Goal: Transaction & Acquisition: Purchase product/service

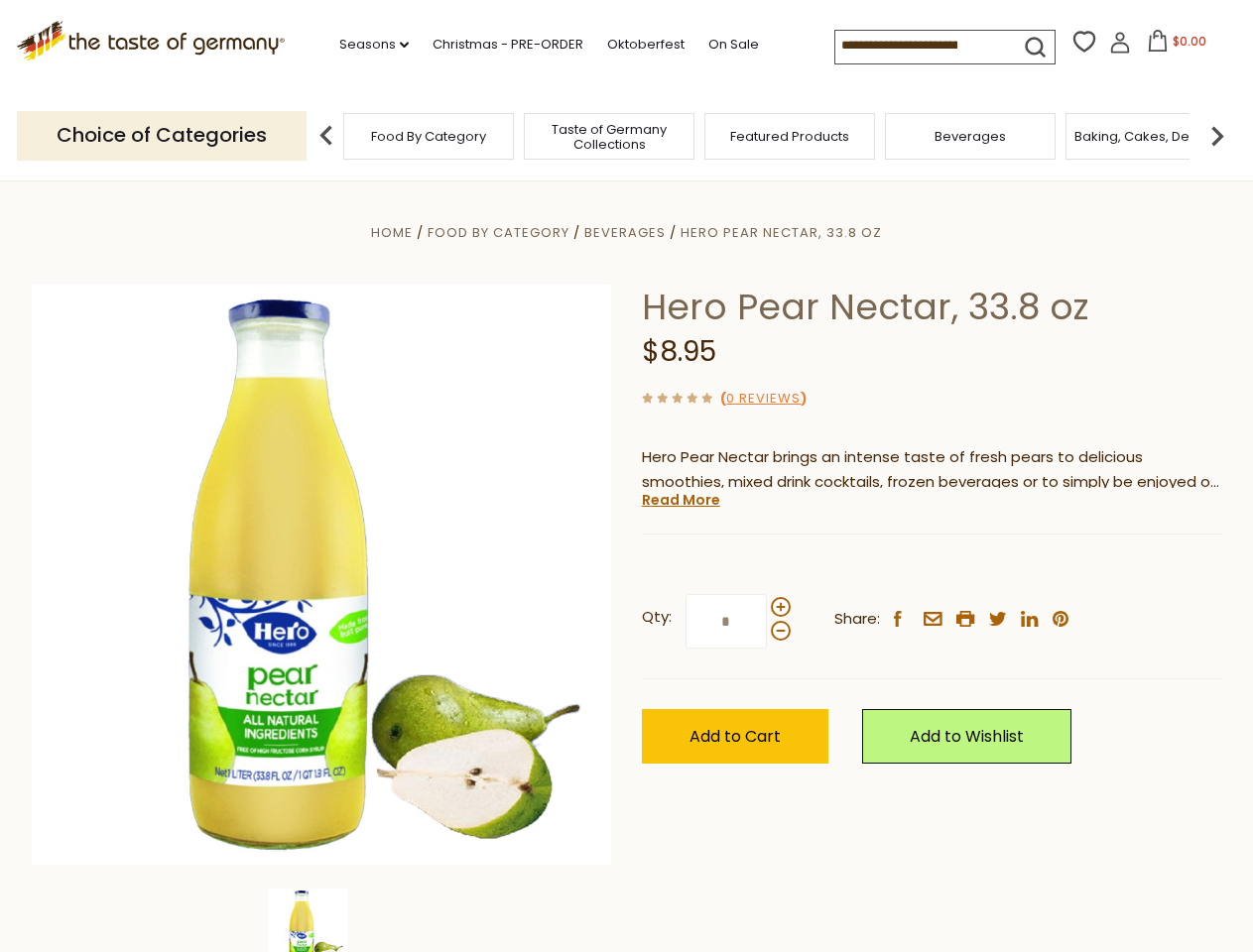
click at [626, 476] on div "Home Food By Category [GEOGRAPHIC_DATA] Hero Pear Nectar, 33.8 oz Hero Pear Nec…" at bounding box center [627, 602] width 1220 height 764
click at [366, 45] on link "Seasons dropdown_arrow" at bounding box center [374, 45] width 70 height 22
click at [920, 46] on input at bounding box center [918, 45] width 168 height 28
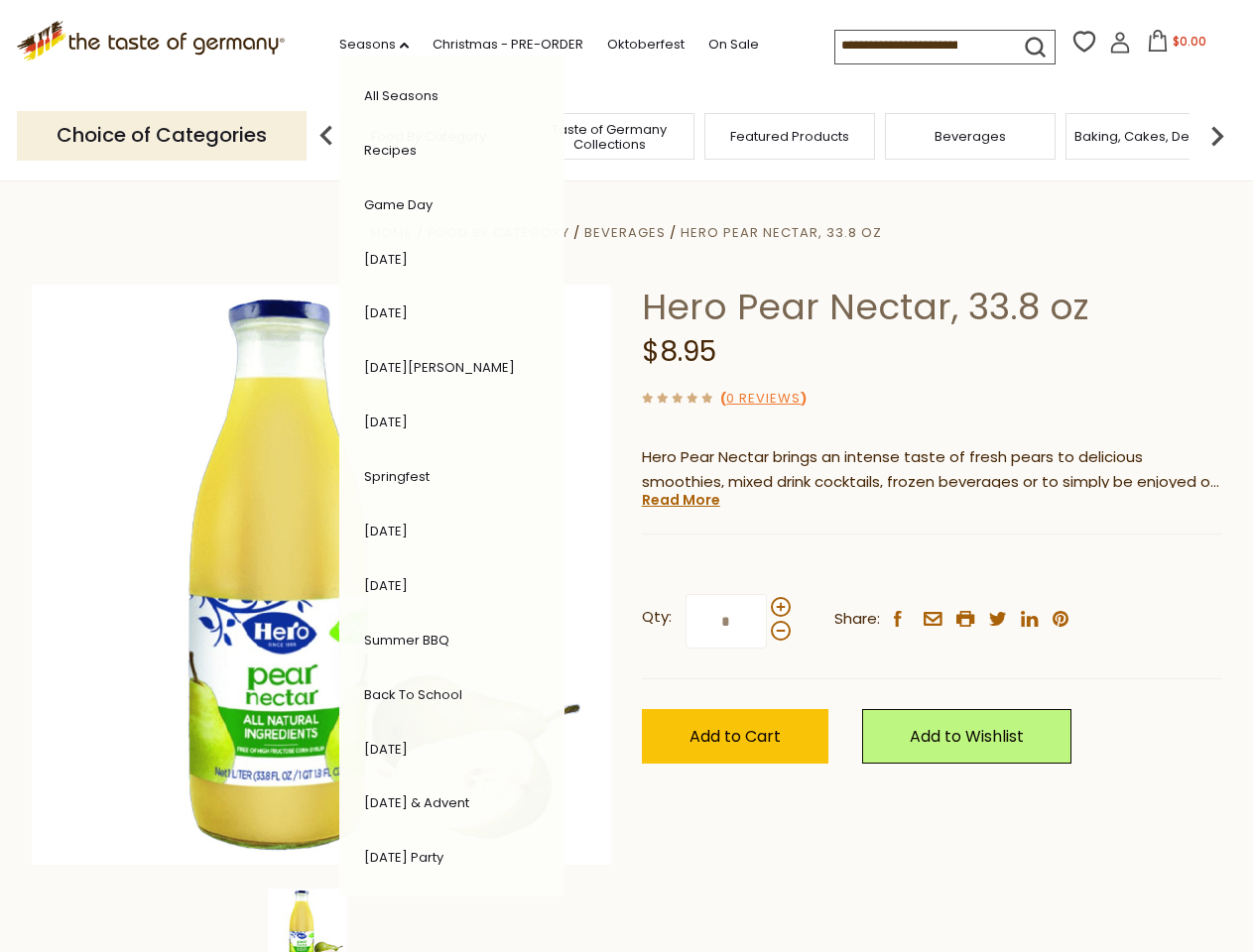
click at [1173, 47] on span "$0.00" at bounding box center [1189, 41] width 34 height 17
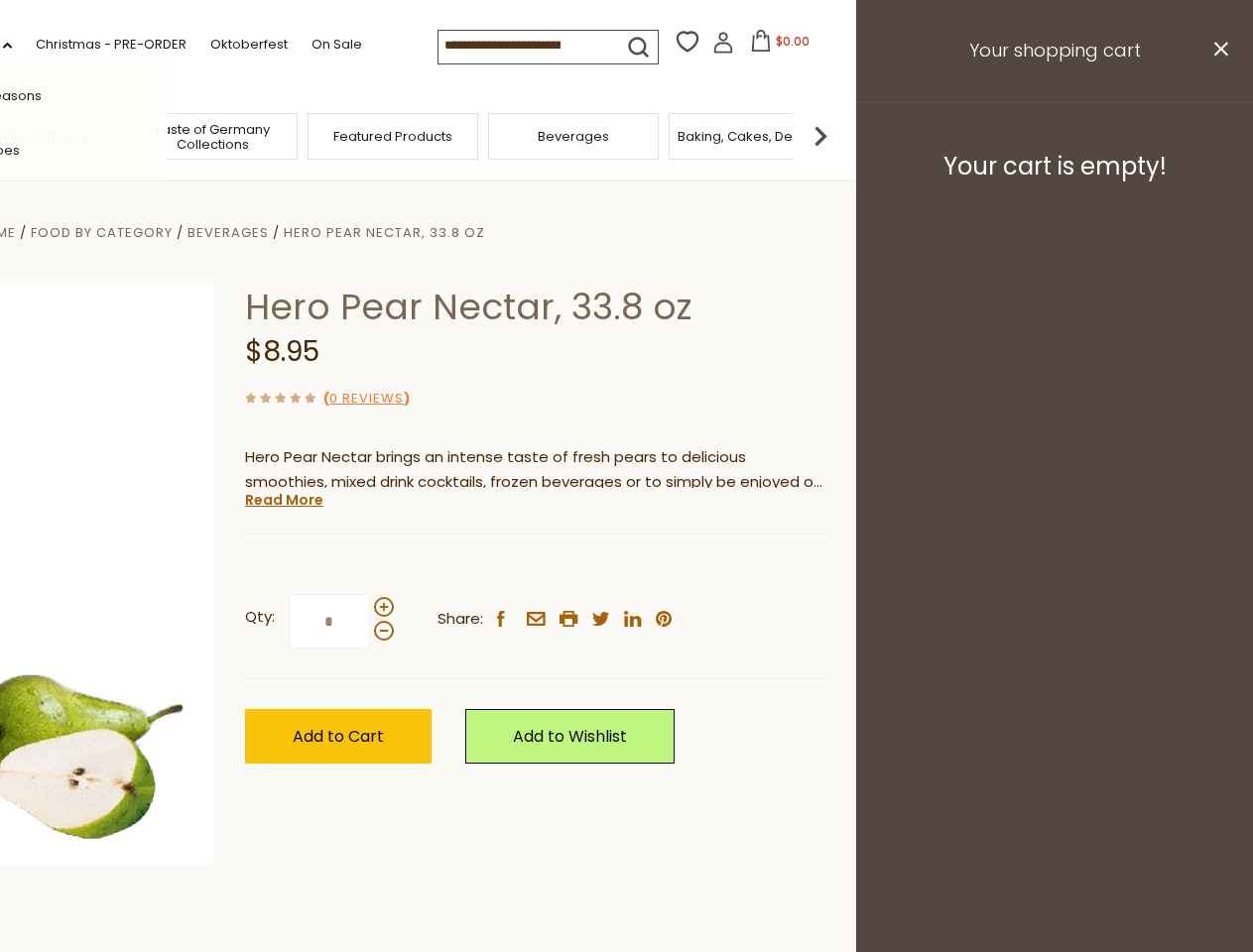
click at [168, 135] on div "All Seasons Recipes Game Day [DATE] [DATE] [DATE][PERSON_NAME] [DATE] Springfes…" at bounding box center [55, 476] width 226 height 841
click at [1217, 135] on footer "Your cart is empty!" at bounding box center [1053, 166] width 396 height 128
click at [626, 566] on div "Qty: * Share: facebook email printer twitter linkedin pinterest" at bounding box center [536, 622] width 580 height 115
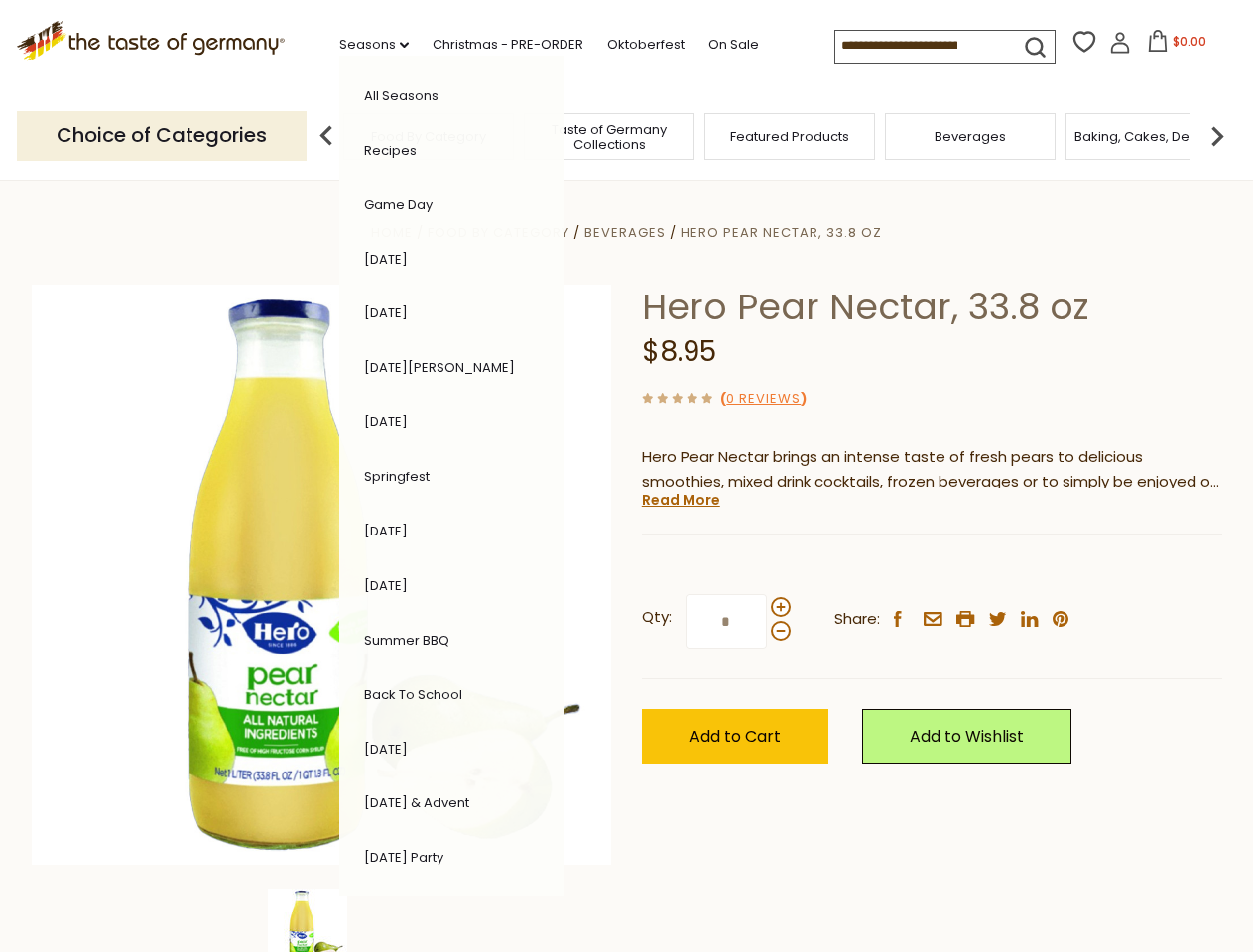
click at [321, 920] on div "Home Food By Category [GEOGRAPHIC_DATA] Hero Pear Nectar, 33.8 oz Hero Pear Nec…" at bounding box center [627, 602] width 1220 height 764
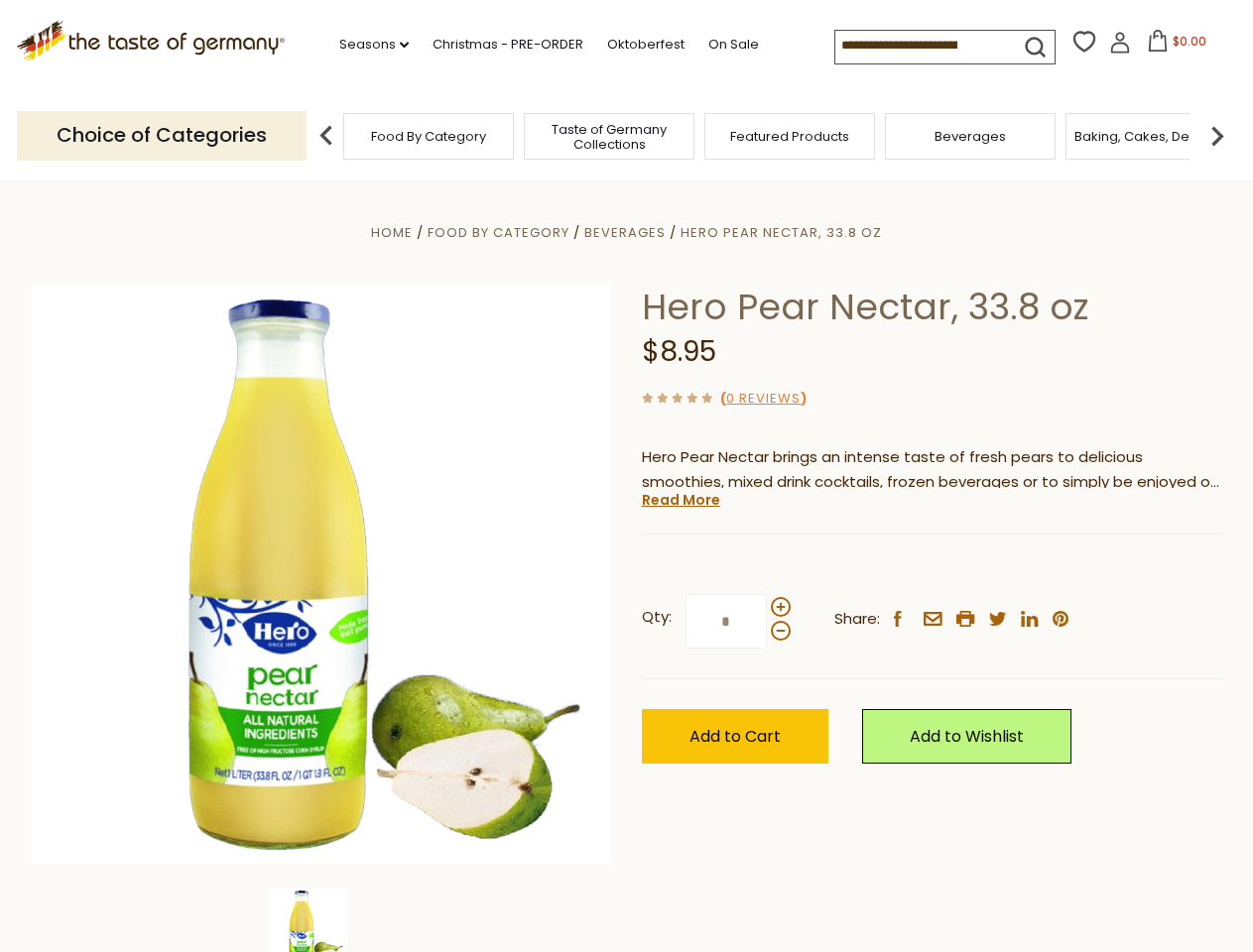
click at [321, 920] on img at bounding box center [307, 928] width 79 height 79
click at [680, 500] on link "Read More" at bounding box center [681, 500] width 78 height 20
